Goal: Task Accomplishment & Management: Use online tool/utility

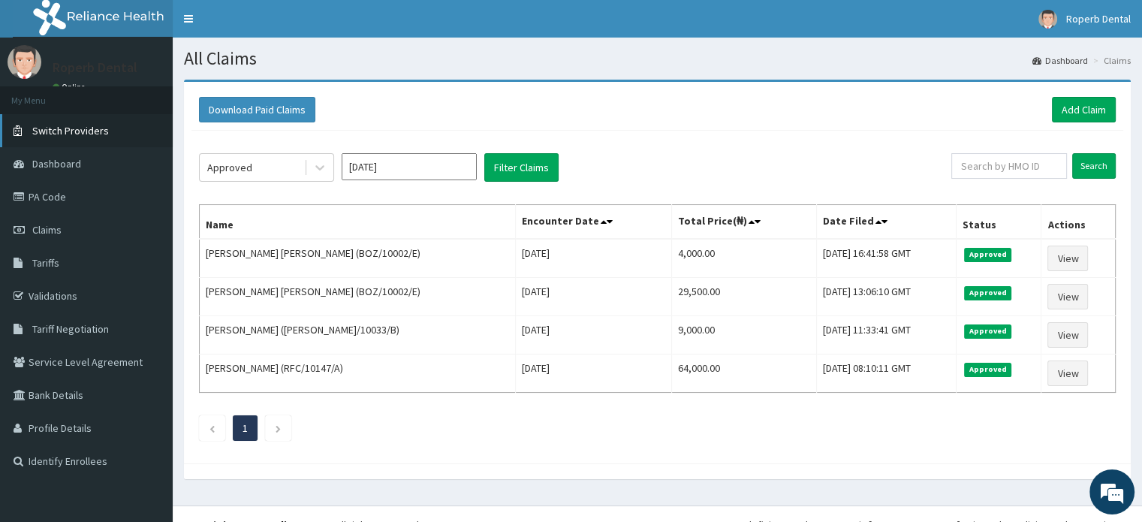
drag, startPoint x: 0, startPoint y: 0, endPoint x: 114, endPoint y: 122, distance: 167.3
click at [114, 122] on link "Switch Providers" at bounding box center [86, 130] width 173 height 33
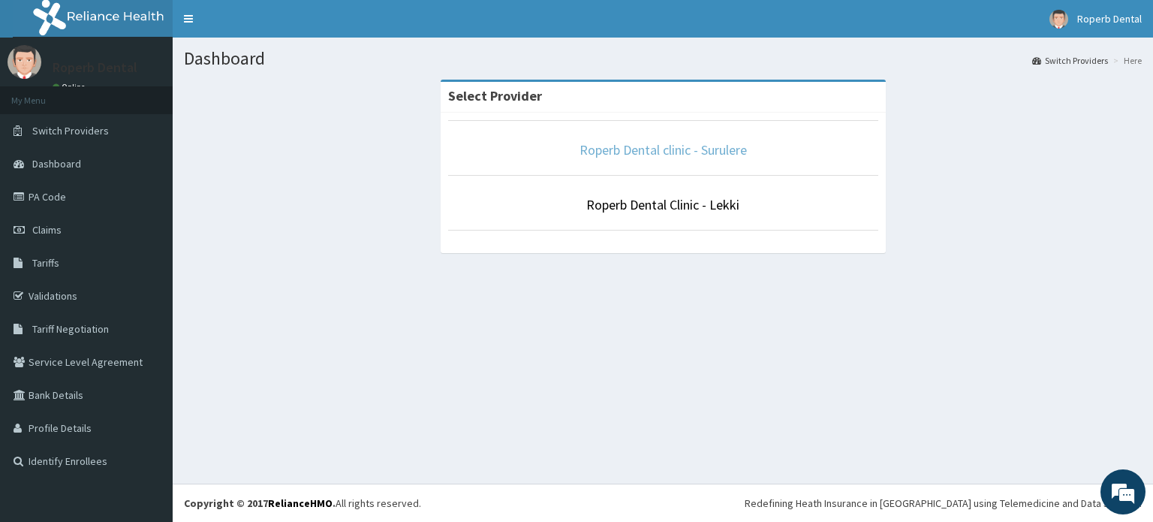
click at [685, 149] on link "Roperb Dental clinic - Surulere" at bounding box center [663, 149] width 167 height 17
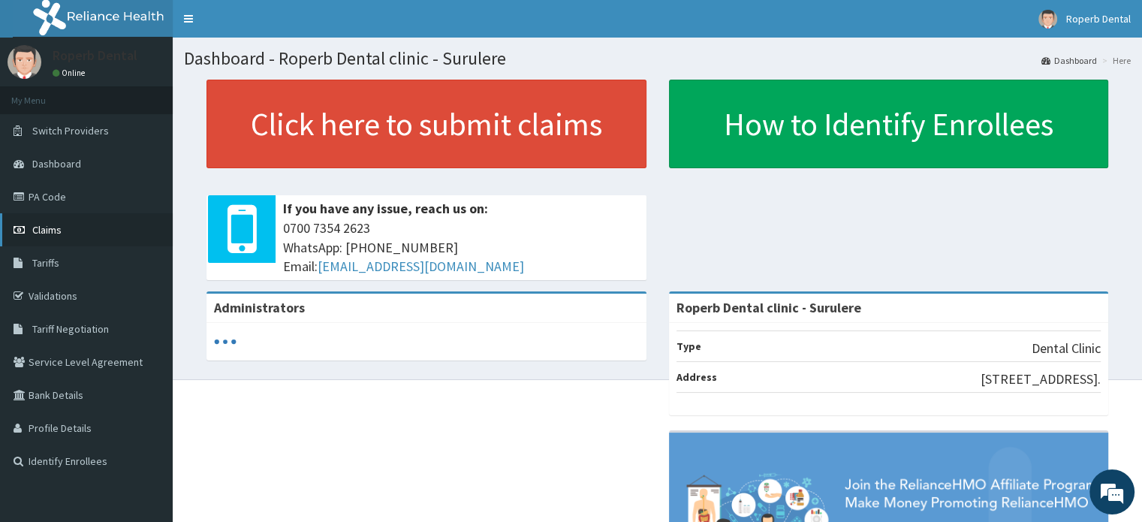
click at [51, 230] on span "Claims" at bounding box center [46, 230] width 29 height 14
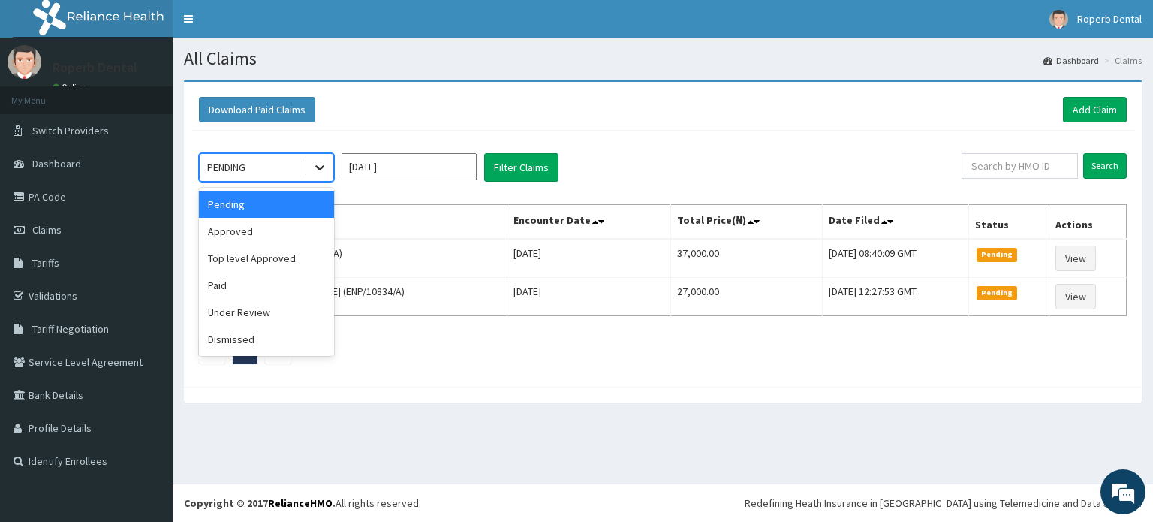
click at [315, 172] on icon at bounding box center [319, 167] width 15 height 15
click at [293, 227] on div "Approved" at bounding box center [266, 231] width 135 height 27
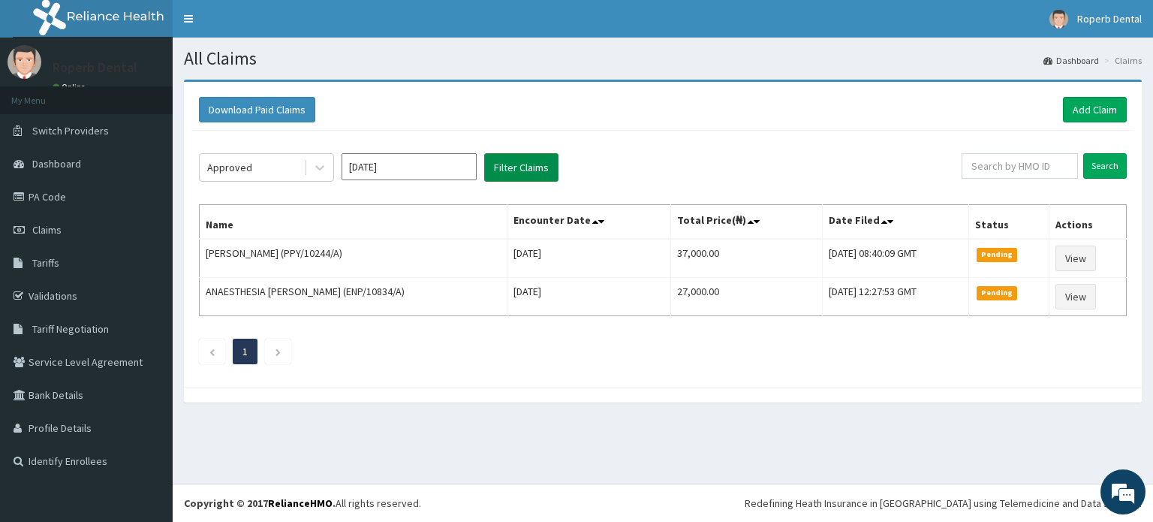
click at [502, 166] on button "Filter Claims" at bounding box center [521, 167] width 74 height 29
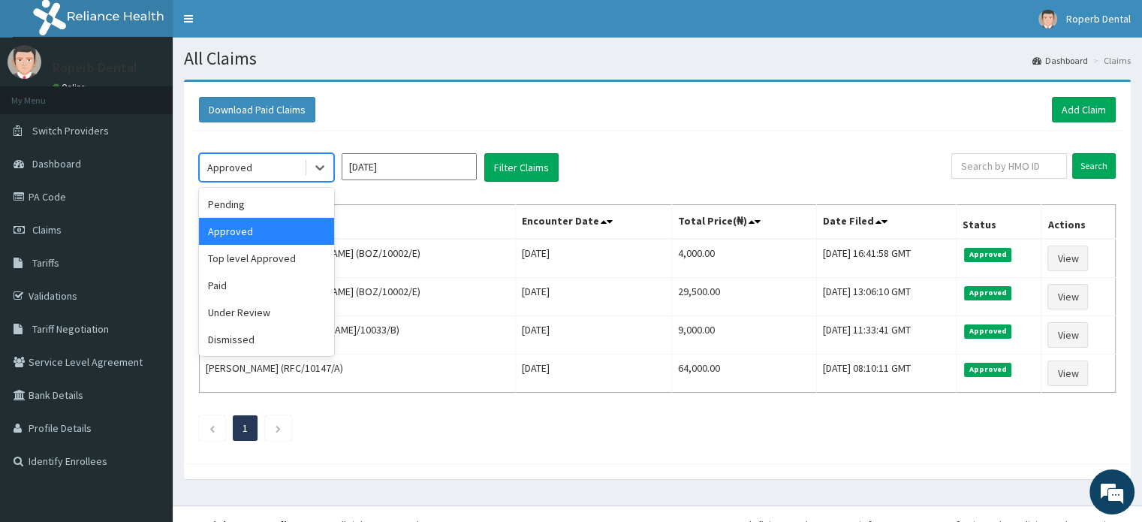
click at [298, 173] on div "Approved" at bounding box center [252, 167] width 104 height 24
click at [242, 284] on div "Paid" at bounding box center [266, 285] width 135 height 27
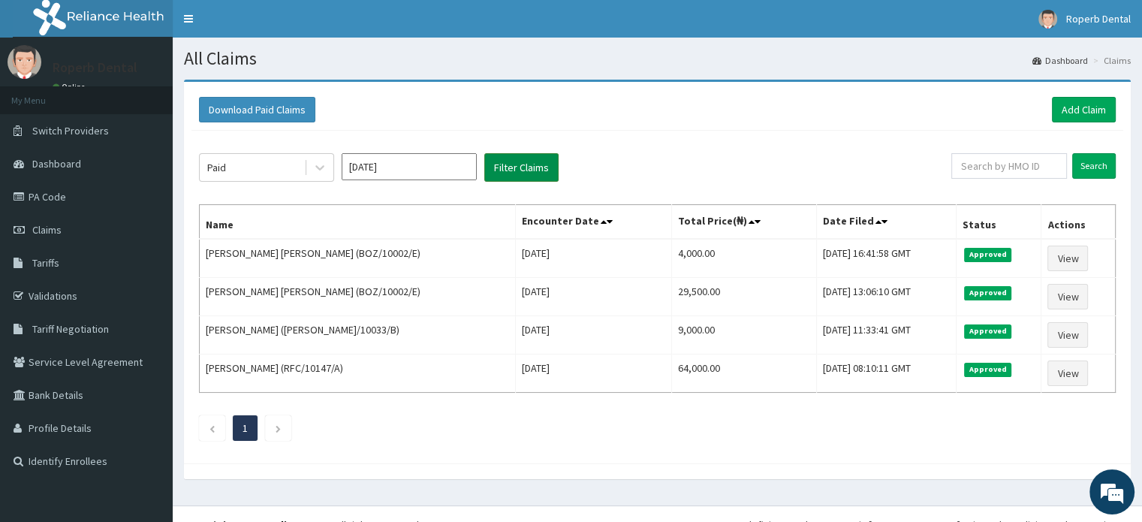
click at [539, 176] on button "Filter Claims" at bounding box center [521, 167] width 74 height 29
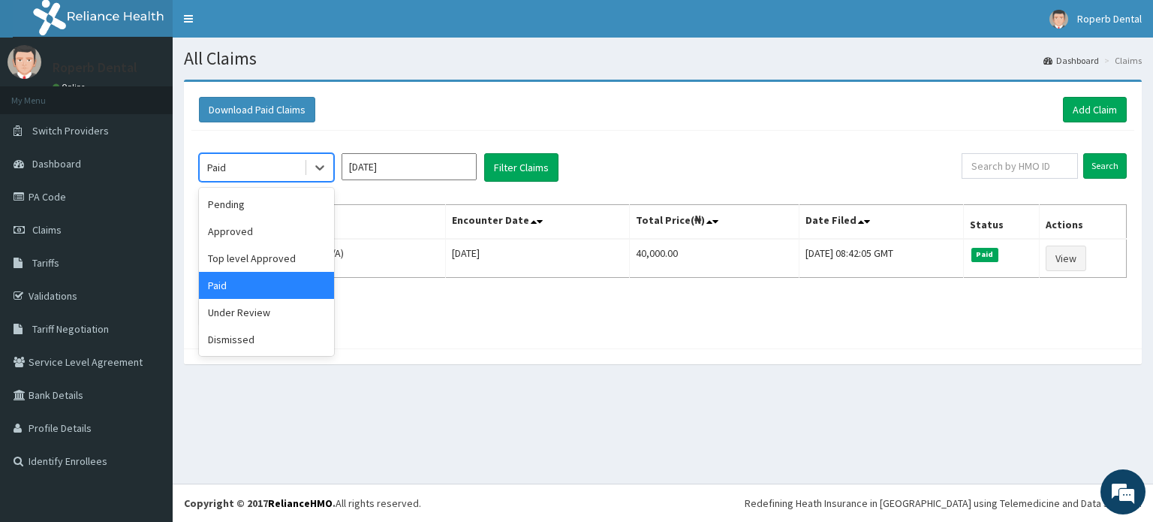
click at [294, 167] on div "Paid" at bounding box center [252, 167] width 104 height 24
click at [276, 221] on div "Approved" at bounding box center [266, 231] width 135 height 27
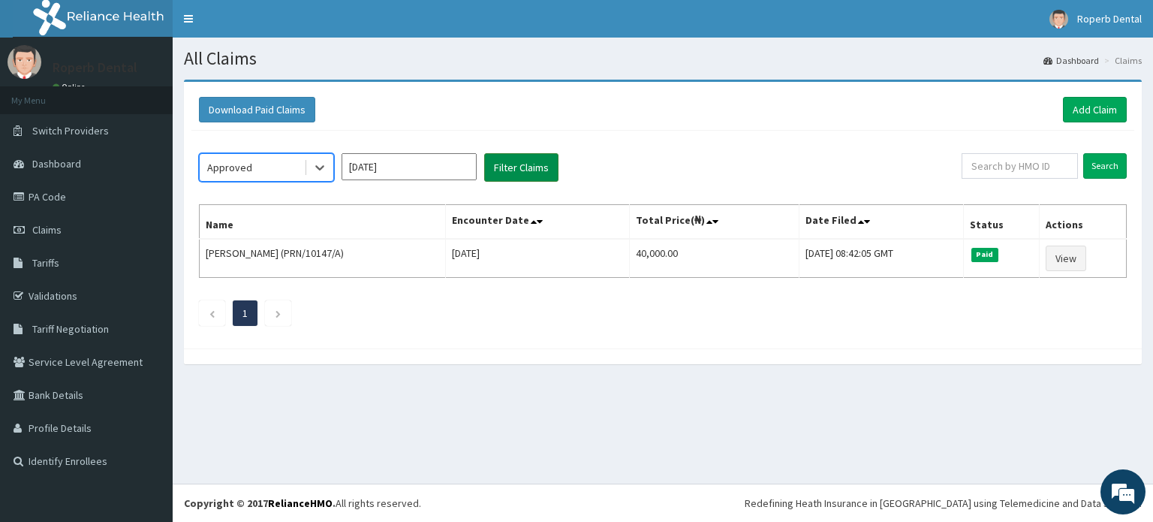
click at [518, 162] on button "Filter Claims" at bounding box center [521, 167] width 74 height 29
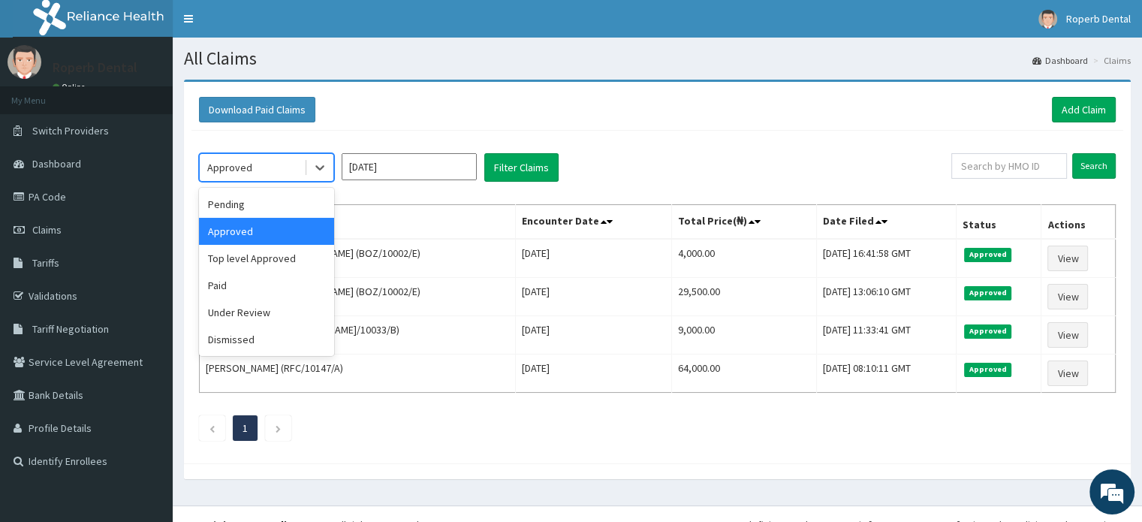
click at [247, 158] on div "Approved" at bounding box center [252, 167] width 104 height 24
click at [242, 194] on div "Pending" at bounding box center [266, 204] width 135 height 27
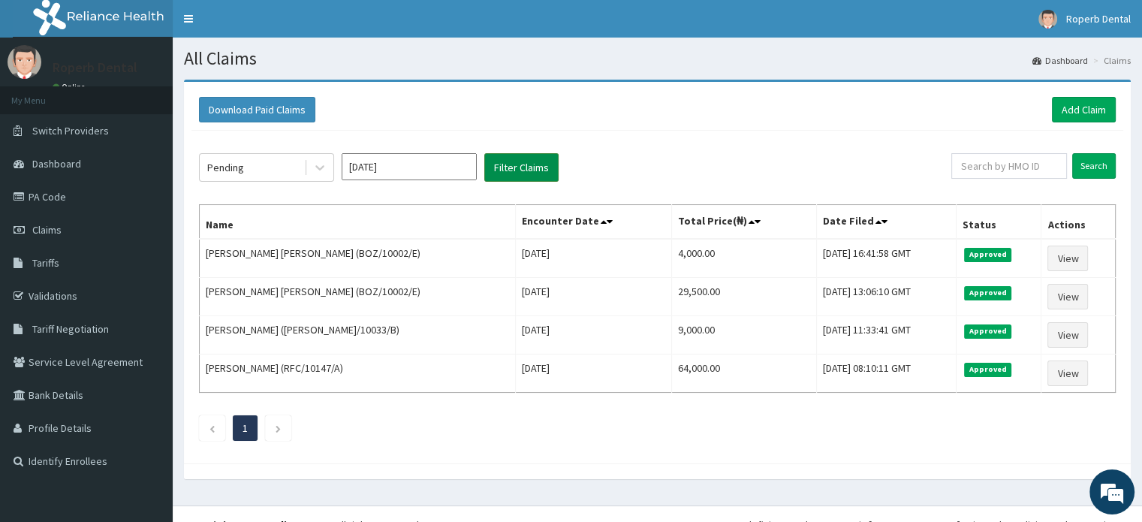
click at [516, 175] on button "Filter Claims" at bounding box center [521, 167] width 74 height 29
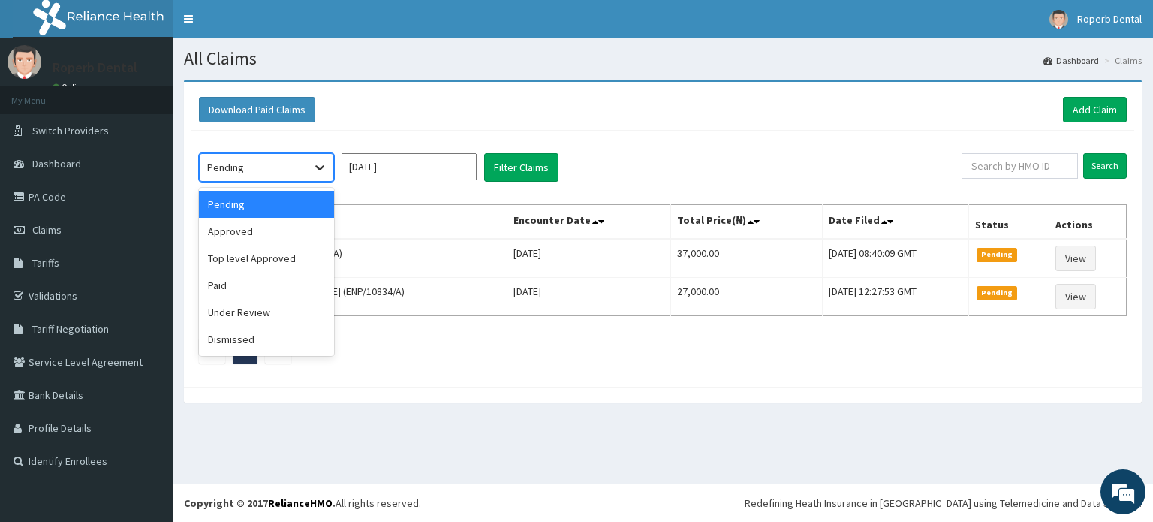
click at [307, 170] on div at bounding box center [319, 167] width 27 height 27
click at [273, 239] on div "Approved" at bounding box center [266, 231] width 135 height 27
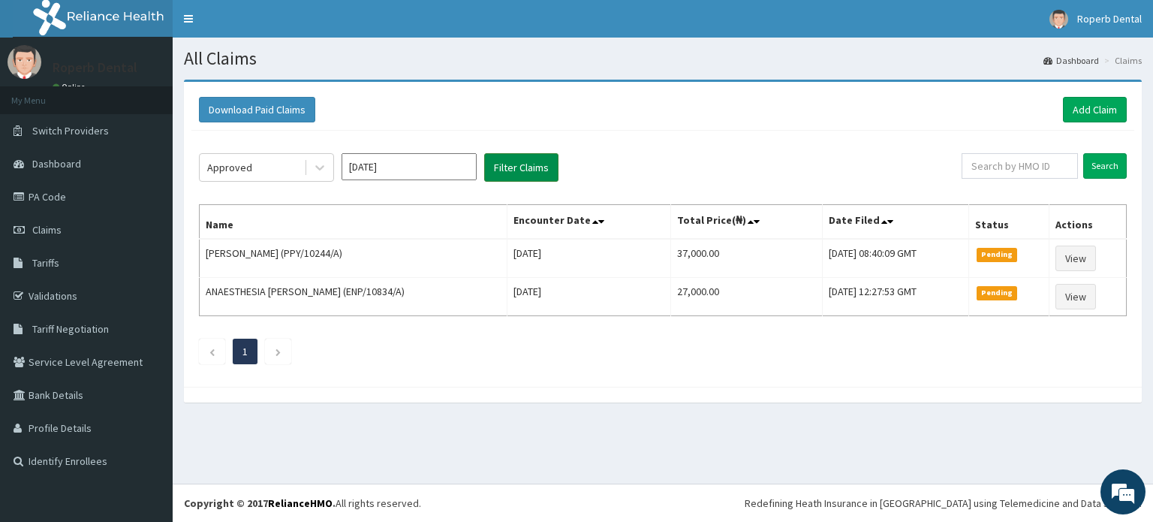
click at [515, 170] on button "Filter Claims" at bounding box center [521, 167] width 74 height 29
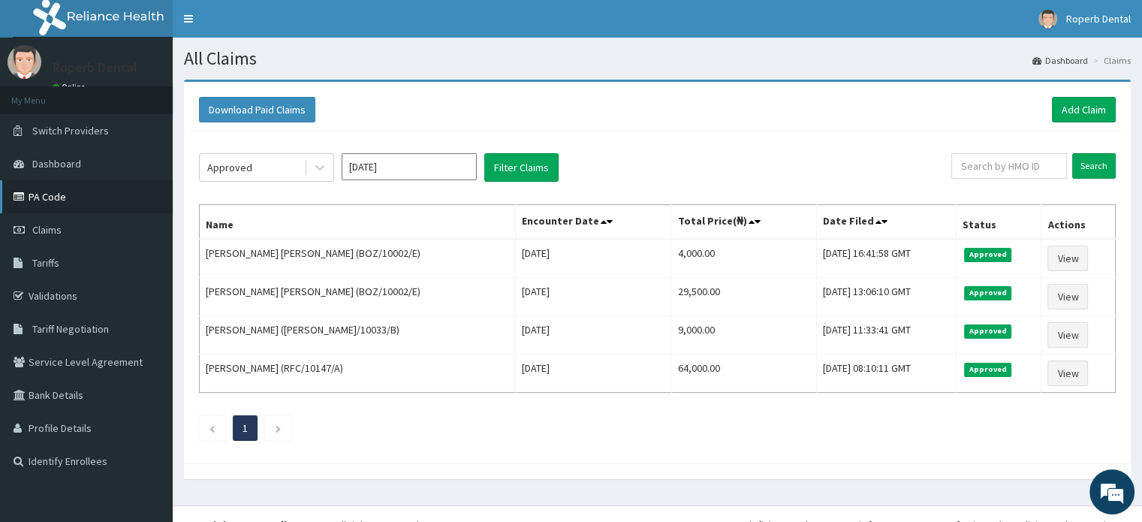
click at [82, 197] on link "PA Code" at bounding box center [86, 196] width 173 height 33
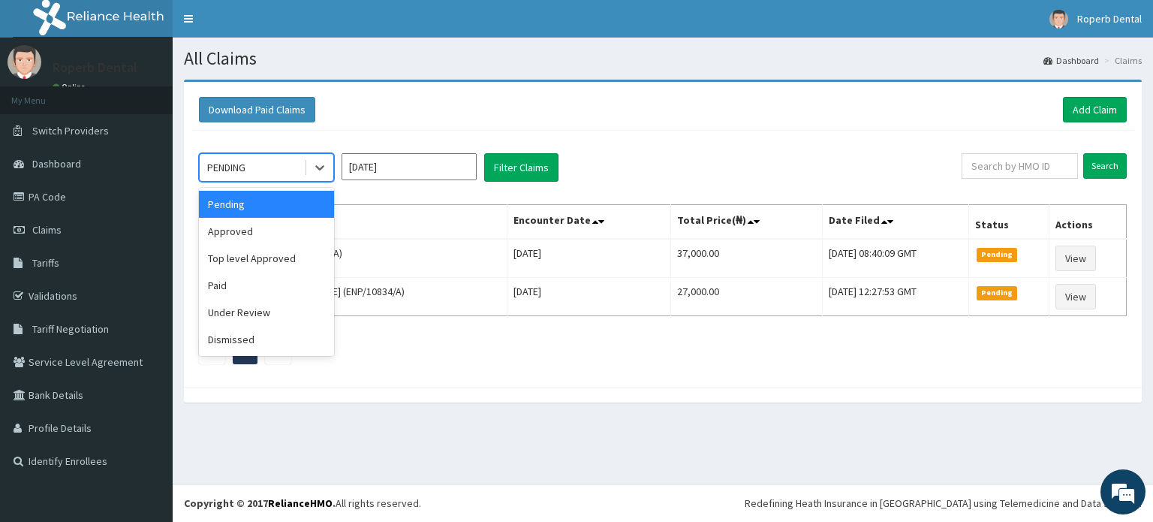
click at [280, 168] on div "PENDING" at bounding box center [252, 167] width 104 height 24
click at [266, 235] on div "Approved" at bounding box center [266, 231] width 135 height 27
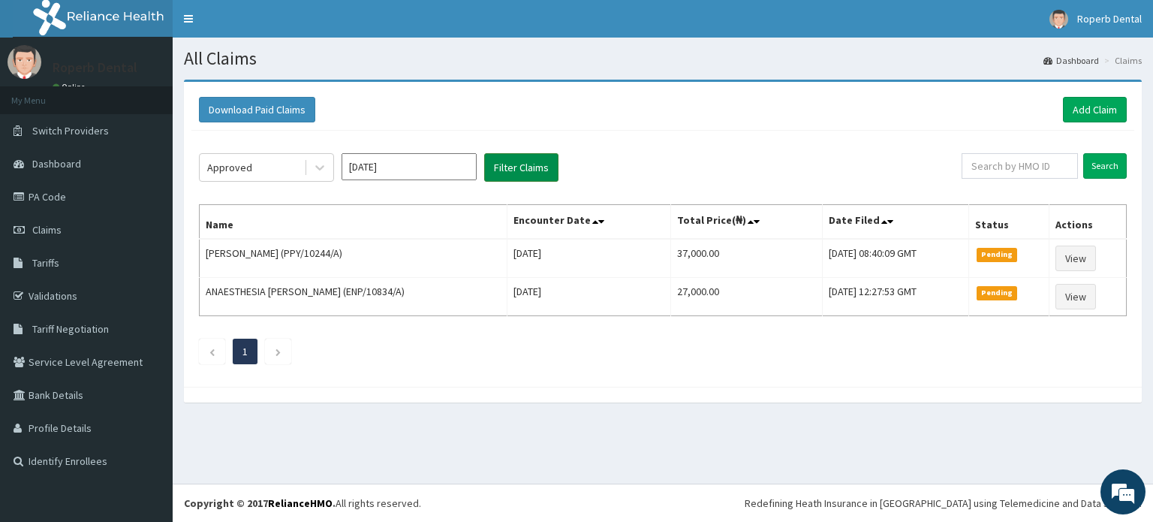
click at [495, 170] on button "Filter Claims" at bounding box center [521, 167] width 74 height 29
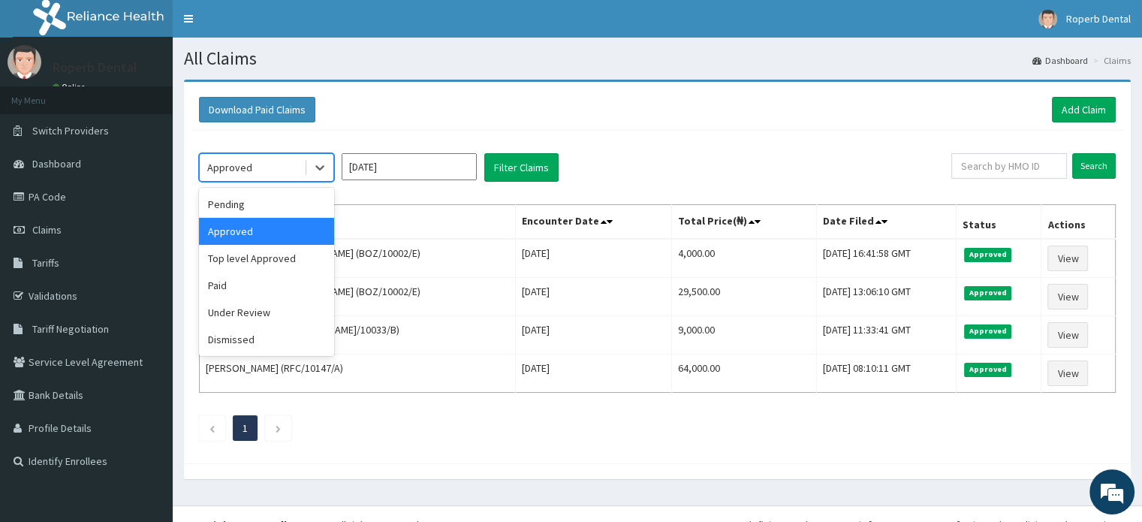
click at [300, 167] on div "Approved" at bounding box center [252, 167] width 104 height 24
click at [279, 266] on div "Top level Approved" at bounding box center [266, 258] width 135 height 27
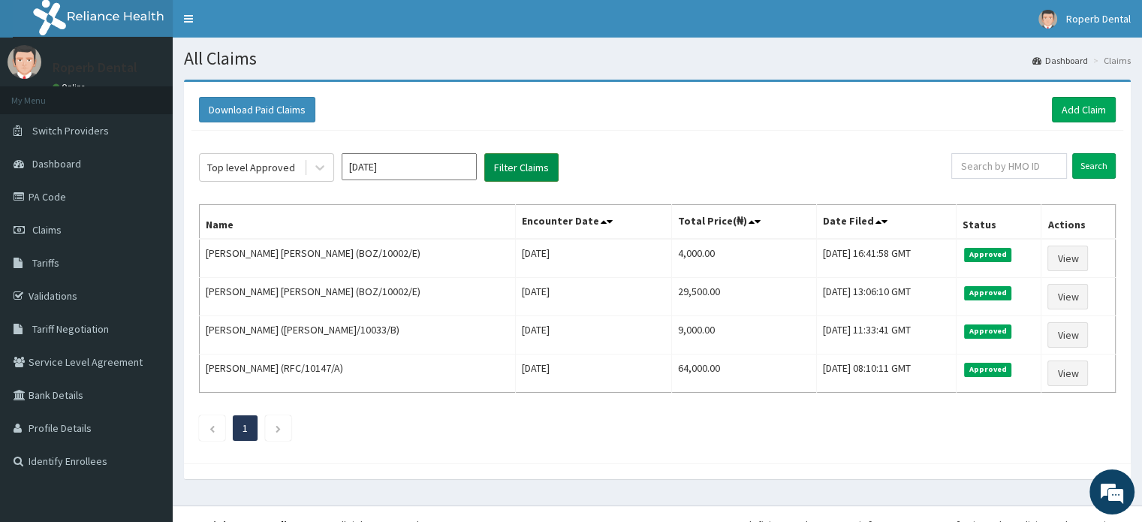
click at [504, 176] on button "Filter Claims" at bounding box center [521, 167] width 74 height 29
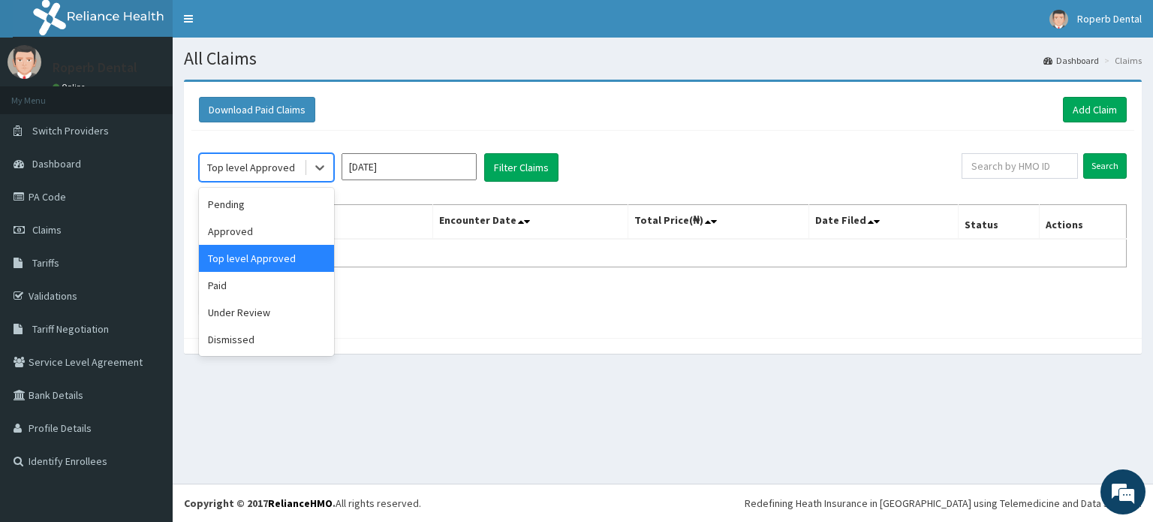
click at [303, 173] on div "Top level Approved" at bounding box center [252, 167] width 104 height 24
click at [245, 287] on div "Paid" at bounding box center [266, 285] width 135 height 27
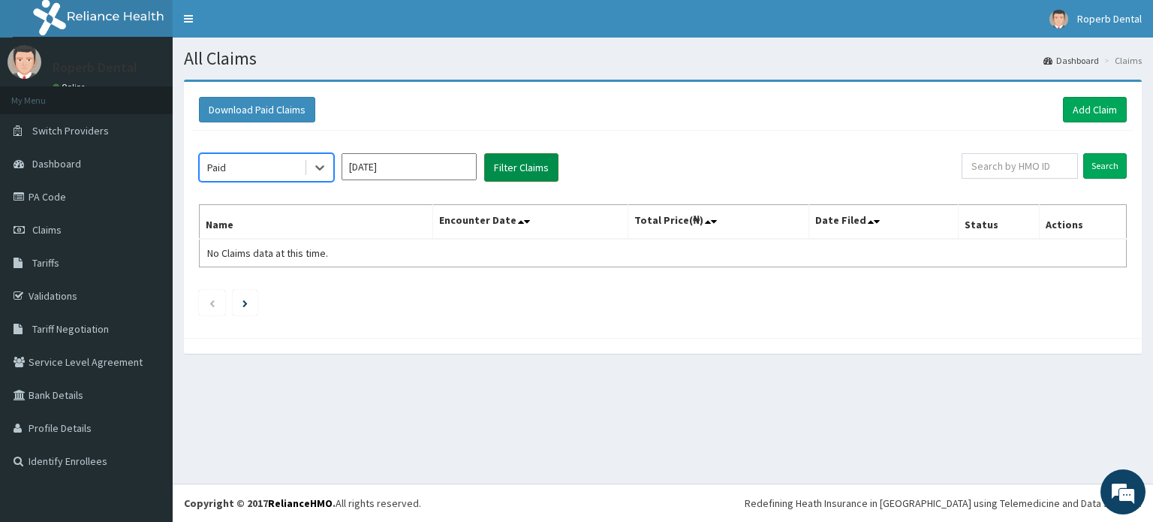
click at [501, 175] on button "Filter Claims" at bounding box center [521, 167] width 74 height 29
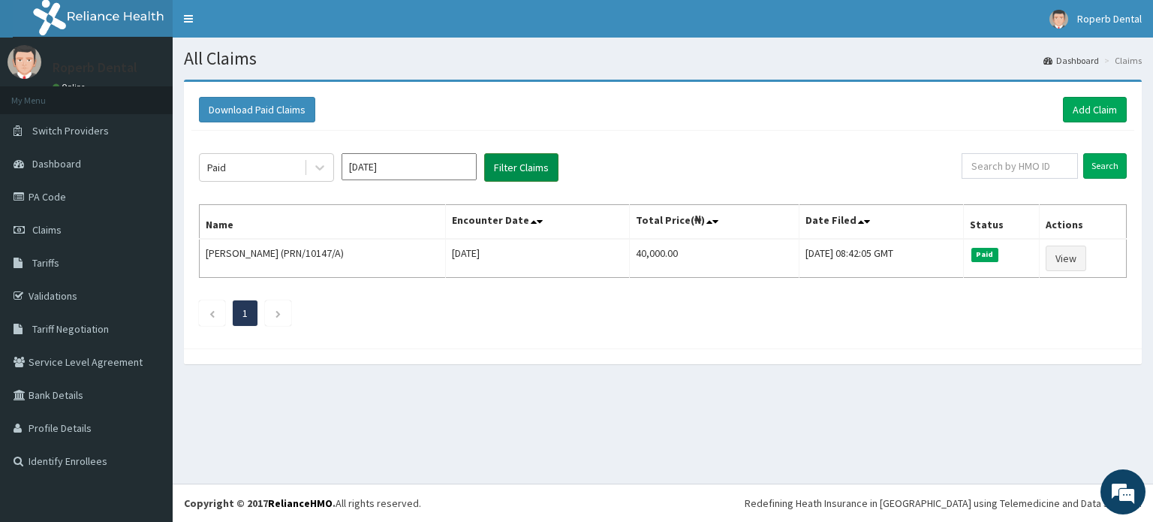
click at [507, 164] on button "Filter Claims" at bounding box center [521, 167] width 74 height 29
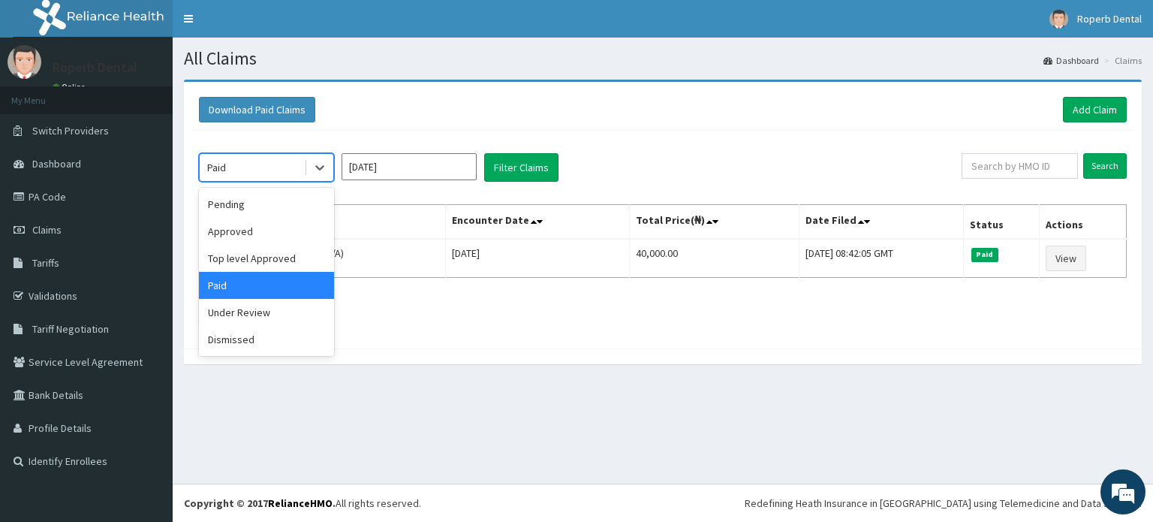
click at [276, 169] on div "Paid" at bounding box center [252, 167] width 104 height 24
click at [245, 314] on div "Under Review" at bounding box center [266, 312] width 135 height 27
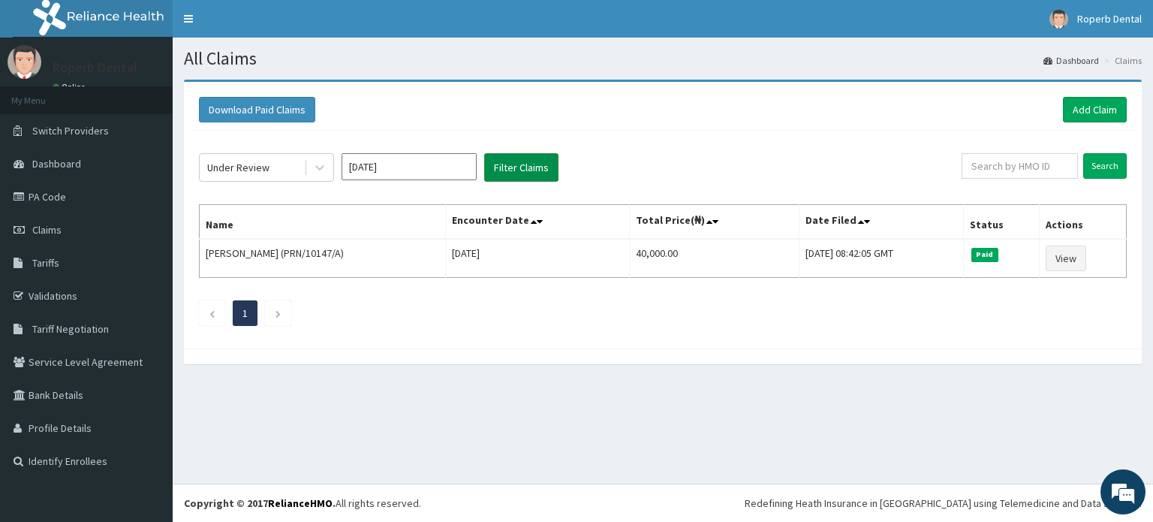
click at [510, 164] on button "Filter Claims" at bounding box center [521, 167] width 74 height 29
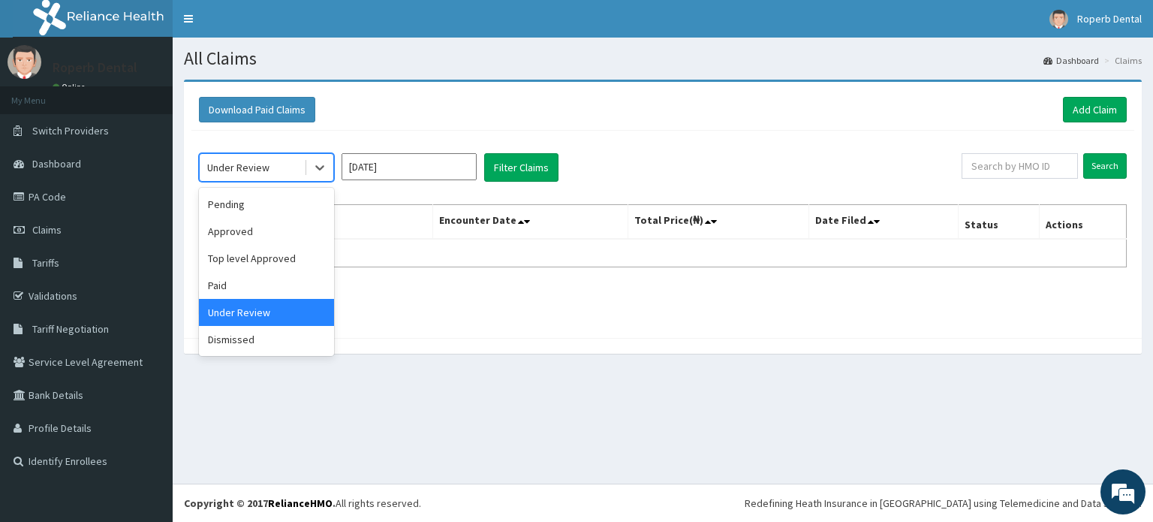
click at [301, 167] on div "Under Review" at bounding box center [252, 167] width 104 height 24
click at [261, 343] on div "Dismissed" at bounding box center [266, 339] width 135 height 27
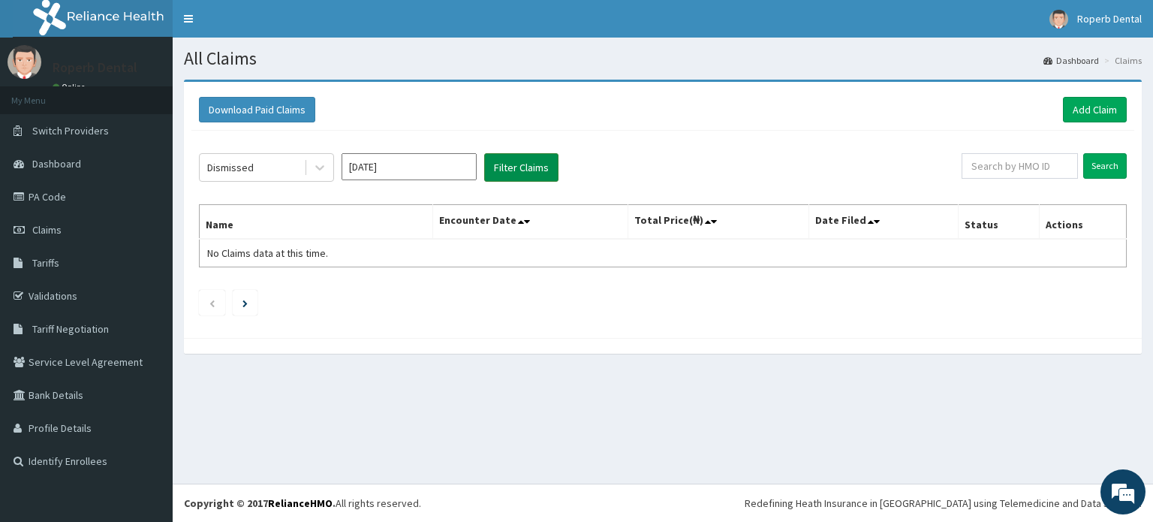
click at [519, 173] on button "Filter Claims" at bounding box center [521, 167] width 74 height 29
click at [86, 200] on link "PA Code" at bounding box center [86, 196] width 173 height 33
